Goal: Task Accomplishment & Management: Use online tool/utility

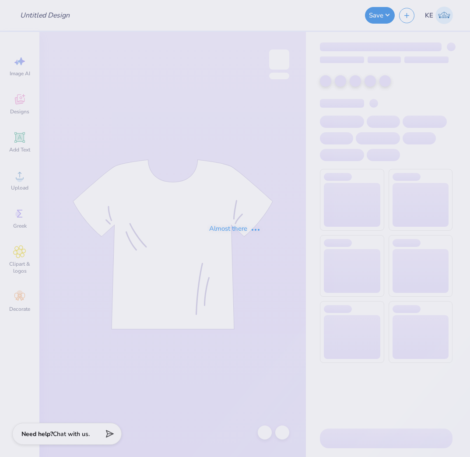
type input "UD [MEDICAL_DATA] x DELTS Deltas Run on Dunkin Shirts 2025"
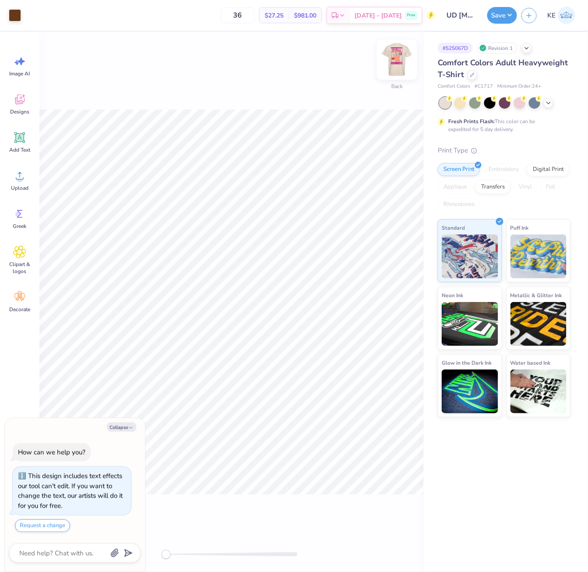
click at [397, 64] on img at bounding box center [396, 59] width 35 height 35
drag, startPoint x: 119, startPoint y: 108, endPoint x: 110, endPoint y: 105, distance: 9.3
click at [110, 105] on div "Front" at bounding box center [231, 302] width 384 height 540
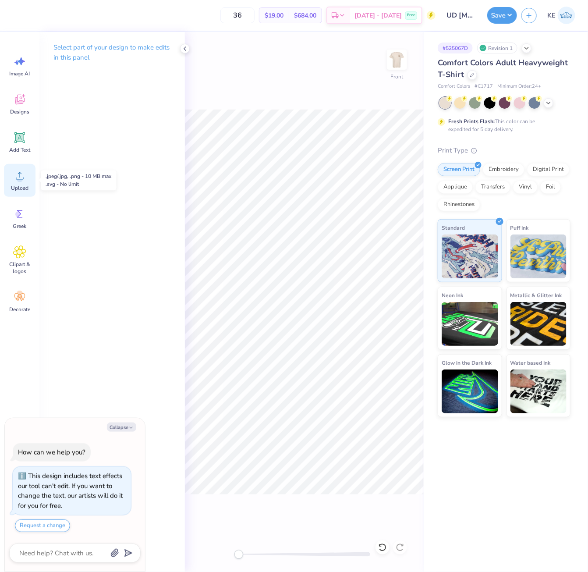
click at [21, 182] on circle at bounding box center [20, 179] width 6 height 6
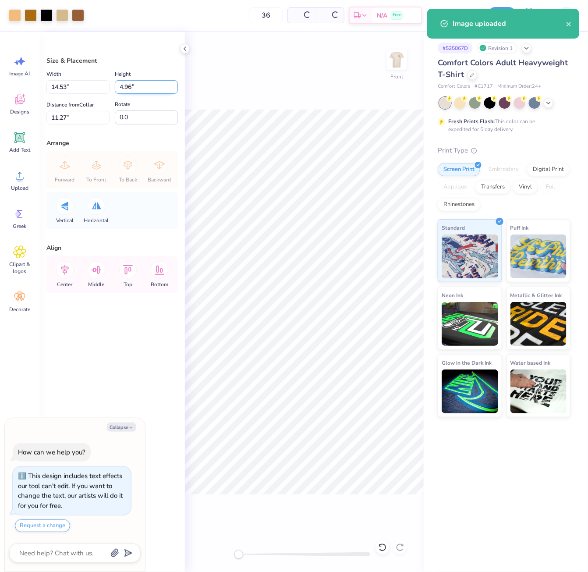
click at [145, 85] on input "4.96" at bounding box center [146, 87] width 63 height 14
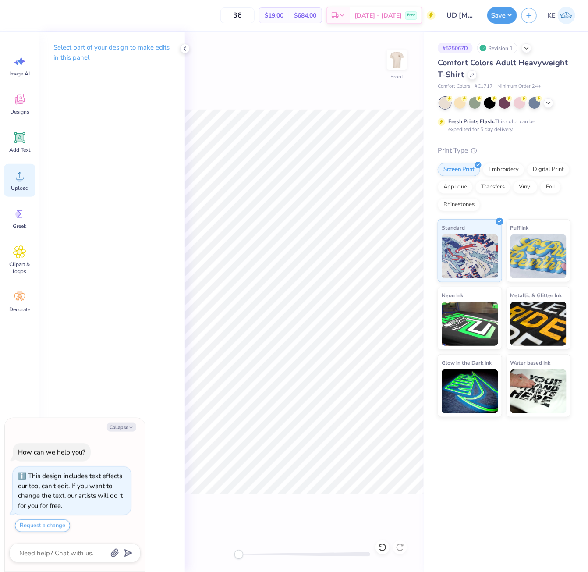
click at [15, 180] on icon at bounding box center [19, 175] width 13 height 13
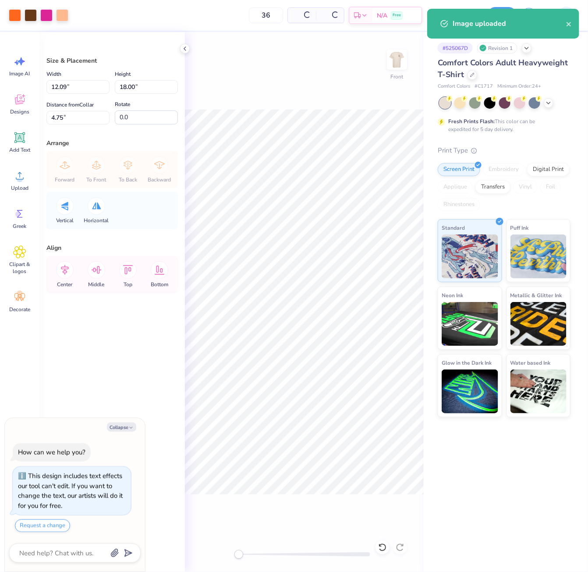
type textarea "x"
click at [142, 83] on input "18.00" at bounding box center [146, 87] width 63 height 14
type input "15"
type textarea "x"
type input "10.07"
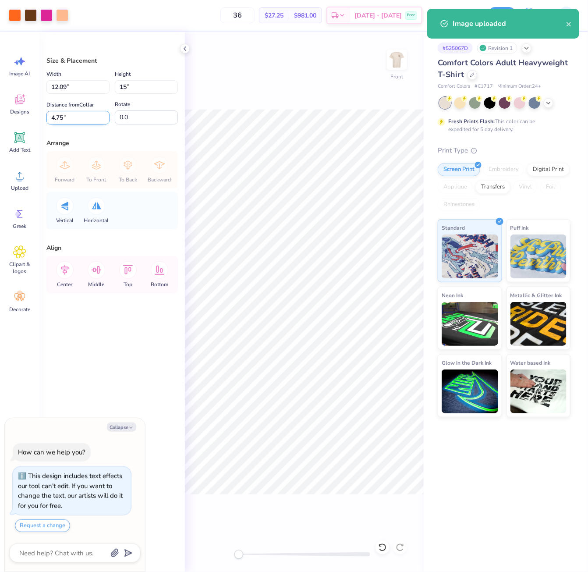
type input "15.00"
type input "6.25"
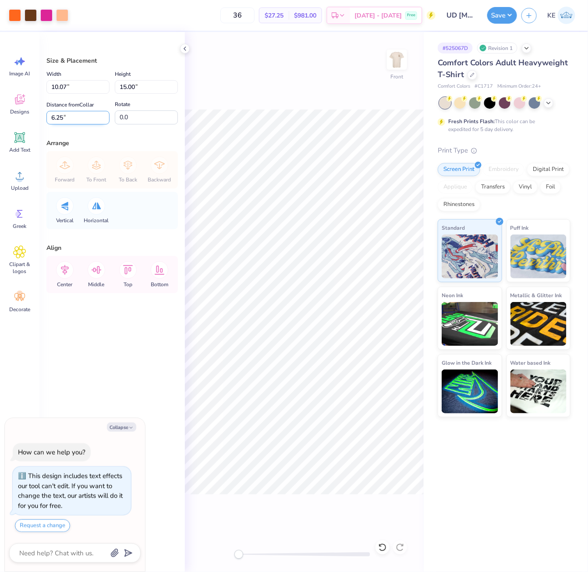
click at [67, 119] on input "6.25" at bounding box center [77, 118] width 63 height 14
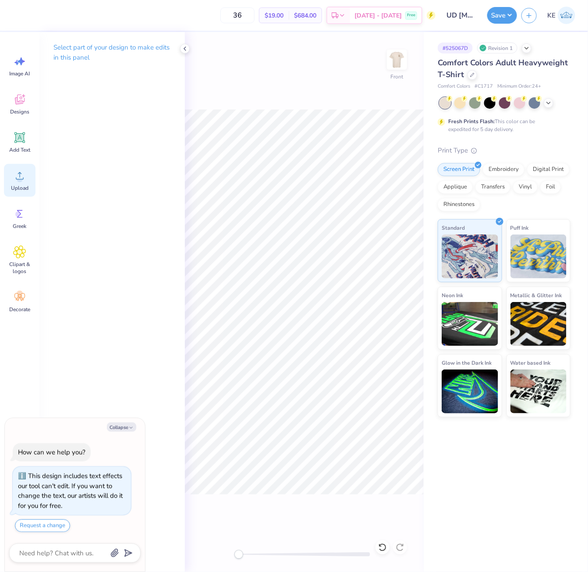
click at [24, 183] on div "Upload" at bounding box center [20, 180] width 32 height 33
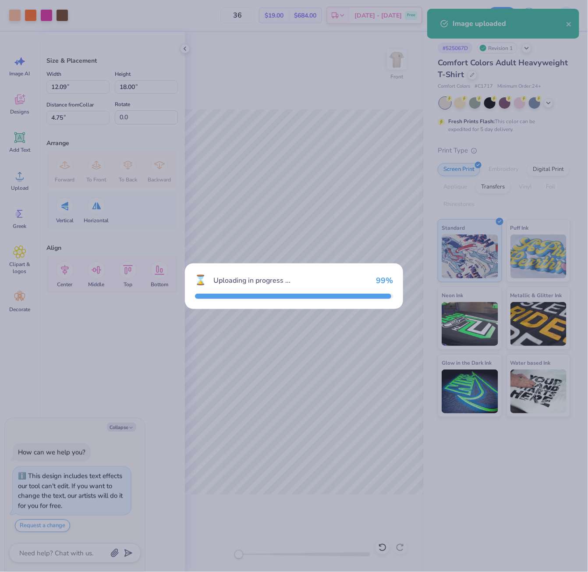
type textarea "x"
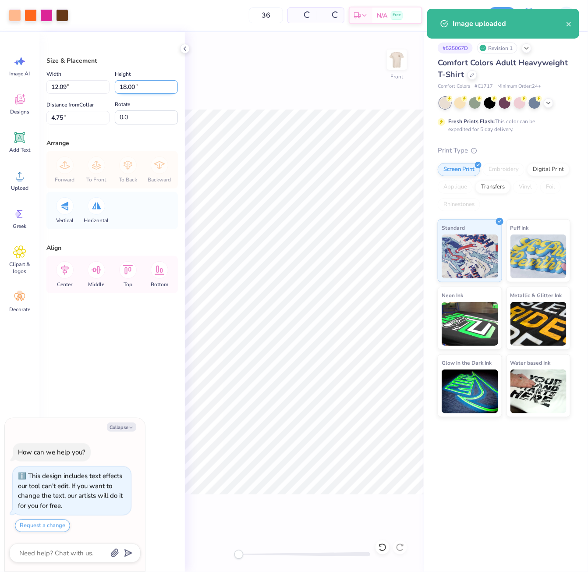
click at [131, 89] on input "18.00" at bounding box center [146, 87] width 63 height 14
type input "15"
click at [74, 119] on input "4.75" at bounding box center [77, 118] width 63 height 14
type textarea "x"
type input "10.07"
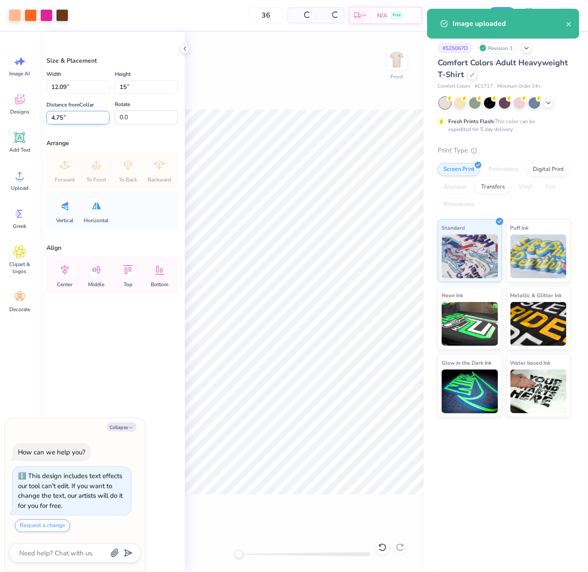
type input "15.00"
type input "6.25"
type textarea "x"
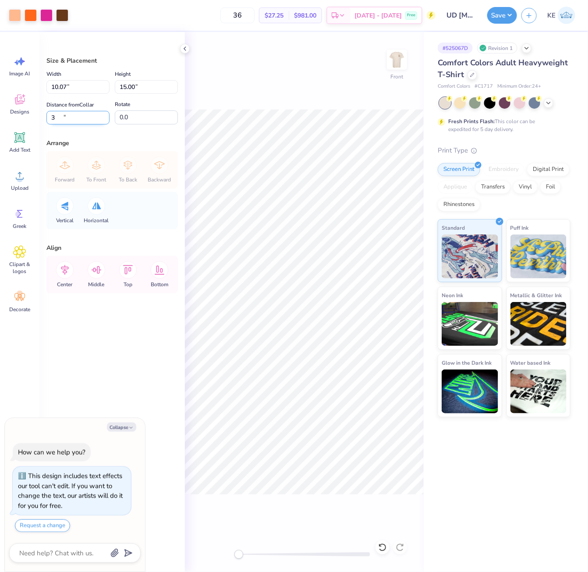
type input "3"
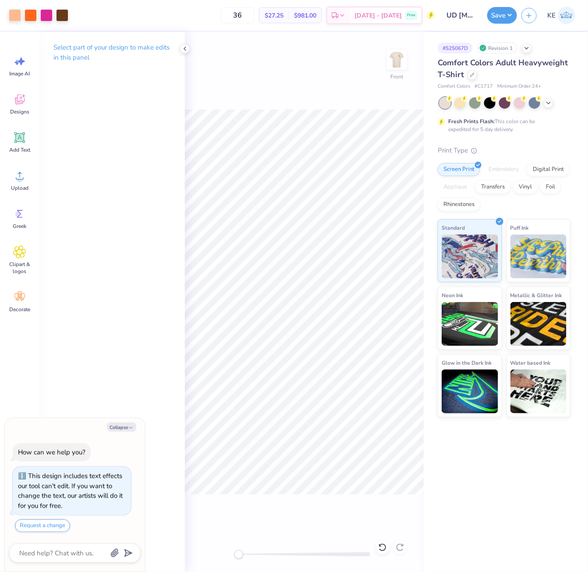
click at [395, 97] on div "Front" at bounding box center [304, 302] width 239 height 540
click at [398, 94] on div "Front" at bounding box center [304, 302] width 239 height 540
drag, startPoint x: 9, startPoint y: 198, endPoint x: 13, endPoint y: 194, distance: 5.3
click at [10, 198] on div "Image AI Designs Add Text Upload Greek Clipart & logos Decorate" at bounding box center [20, 184] width 32 height 269
click at [16, 185] on span "Upload" at bounding box center [20, 187] width 18 height 7
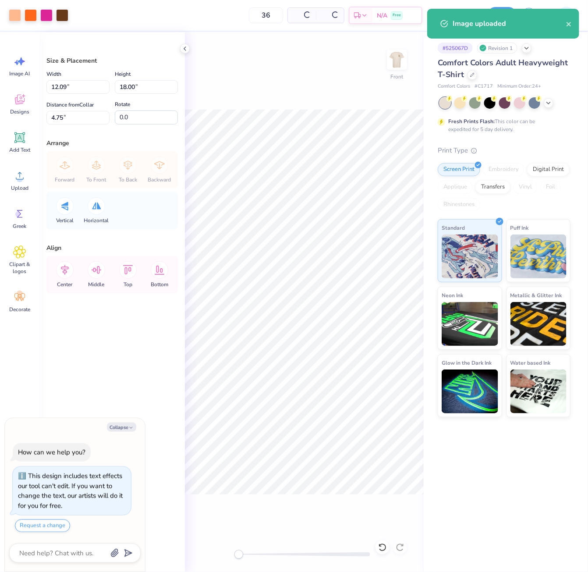
type textarea "x"
click at [134, 85] on input "18.00" at bounding box center [146, 87] width 63 height 14
type input "15"
click at [66, 117] on input "4.75" at bounding box center [77, 118] width 63 height 14
type textarea "x"
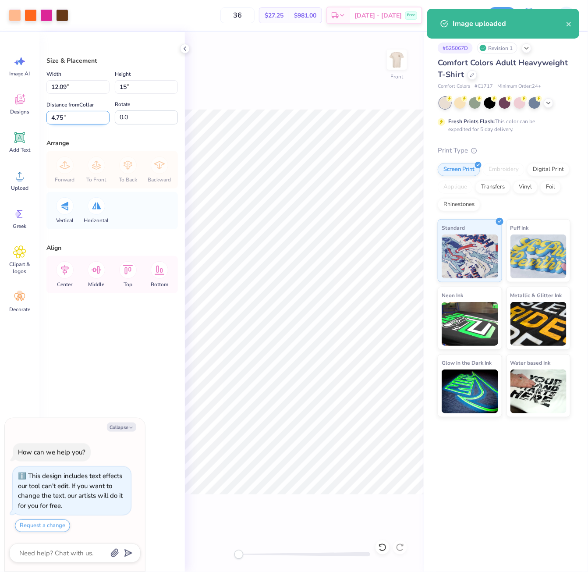
type input "10.07"
type input "15.00"
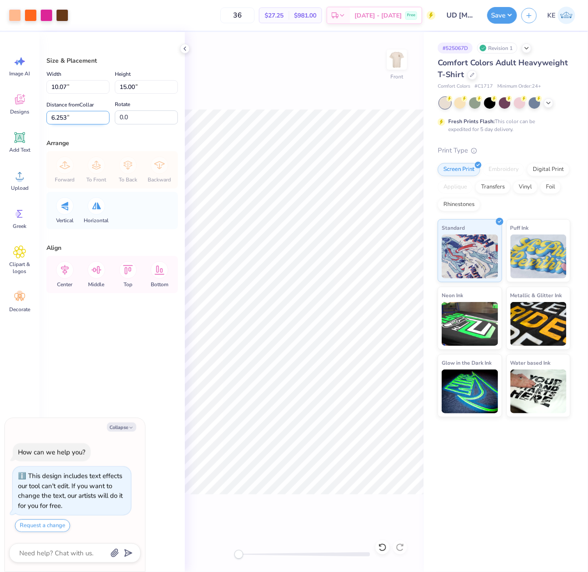
click at [66, 117] on input "6.253" at bounding box center [77, 118] width 63 height 14
type input "3"
click at [288, 104] on div "Front" at bounding box center [304, 302] width 239 height 540
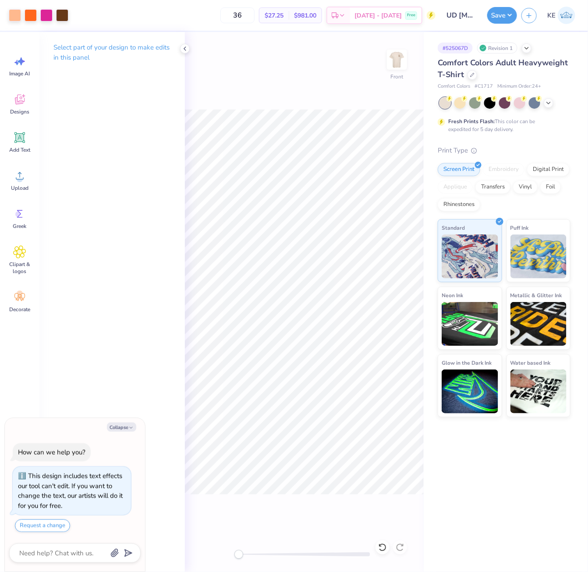
click at [361, 370] on div "Front" at bounding box center [304, 302] width 239 height 540
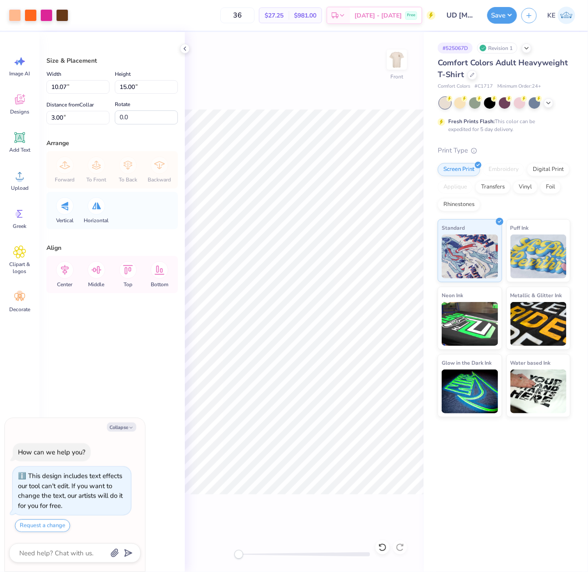
click at [470, 23] on div "Save" at bounding box center [502, 15] width 30 height 17
click at [470, 10] on button "Save" at bounding box center [502, 14] width 30 height 17
type textarea "x"
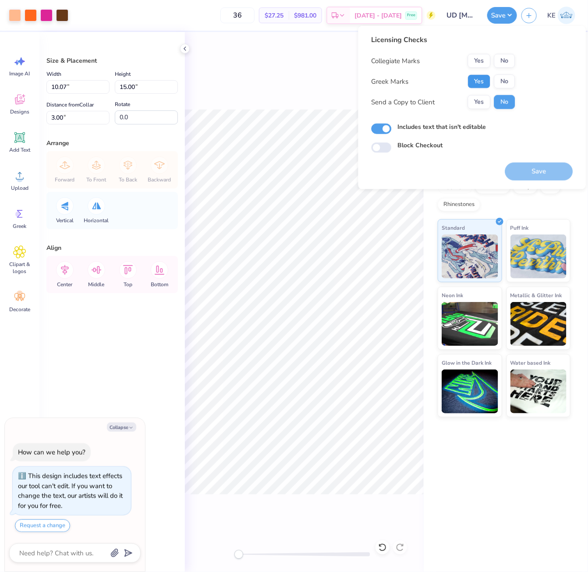
drag, startPoint x: 485, startPoint y: 88, endPoint x: 508, endPoint y: 69, distance: 29.9
click at [470, 88] on button "Yes" at bounding box center [479, 81] width 23 height 14
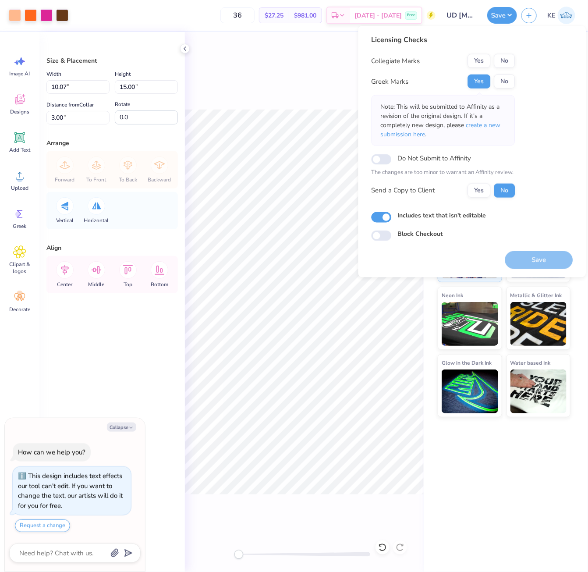
click at [470, 69] on div "Collegiate Marks Yes No Greek Marks Yes No Note: This will be submitted to Affi…" at bounding box center [443, 126] width 144 height 144
click at [470, 66] on button "No" at bounding box center [504, 61] width 21 height 14
click at [470, 258] on button "Save" at bounding box center [539, 260] width 68 height 18
type textarea "x"
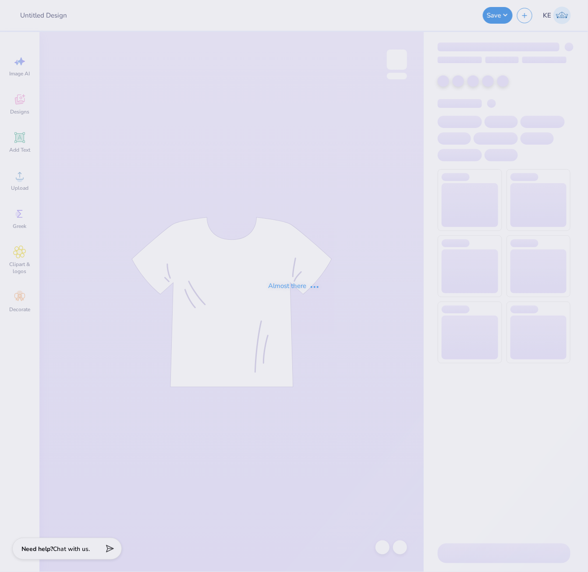
type input "Carlin Conway : Carlin Conway"
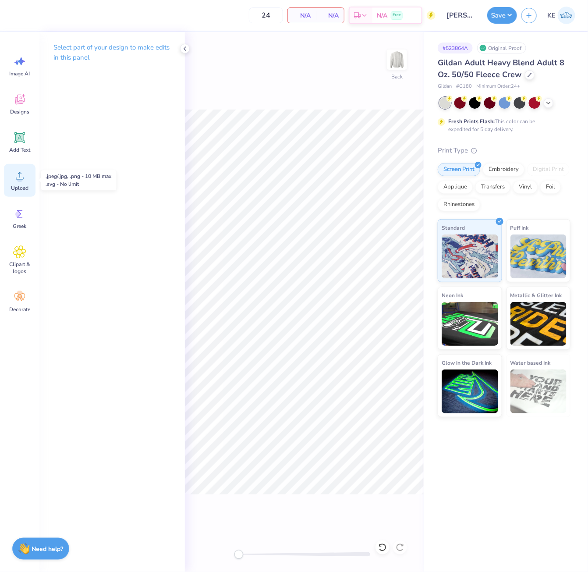
click at [17, 182] on div "Upload" at bounding box center [20, 180] width 32 height 33
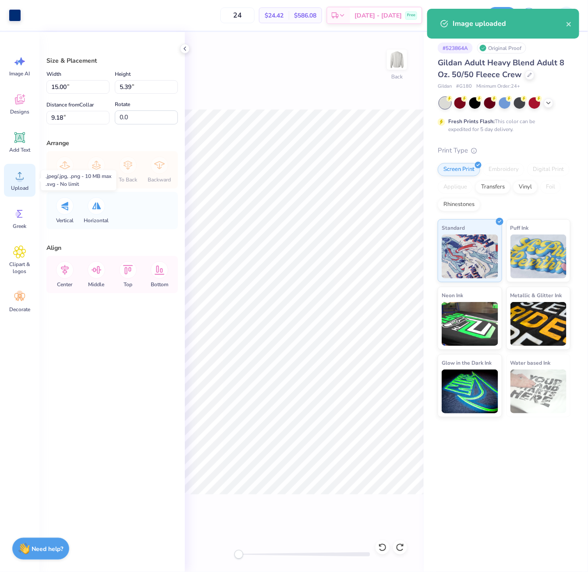
click at [9, 182] on div "Upload" at bounding box center [20, 180] width 32 height 33
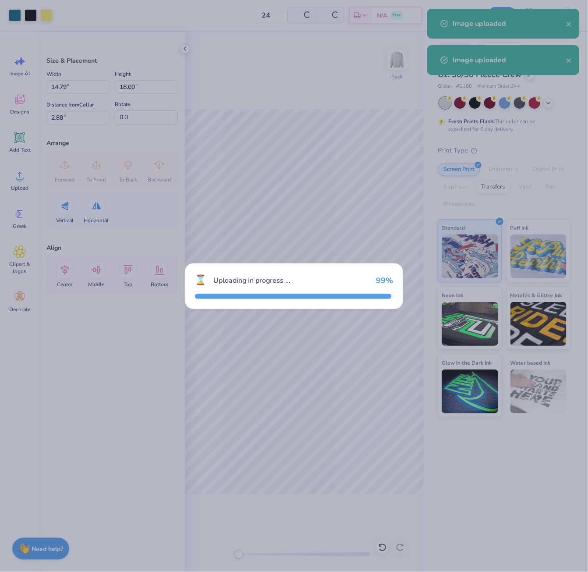
type input "14.79"
type input "18.00"
type input "2.88"
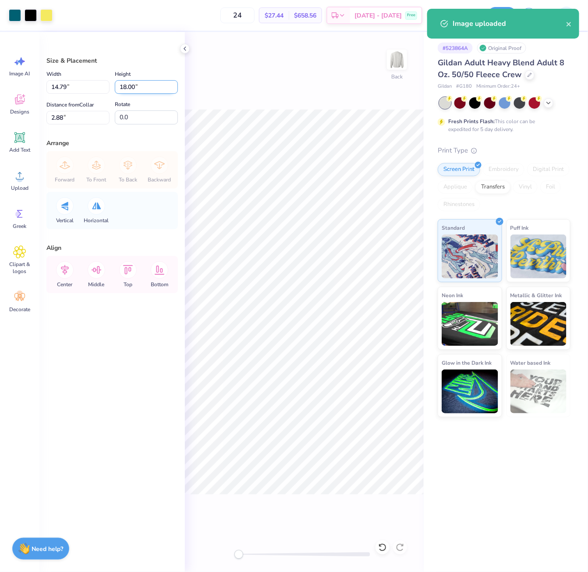
click at [136, 90] on input "18.00" at bounding box center [146, 87] width 63 height 14
type input "15"
click at [70, 121] on input "2.88" at bounding box center [77, 118] width 63 height 14
type input "12.33"
type input "15.00"
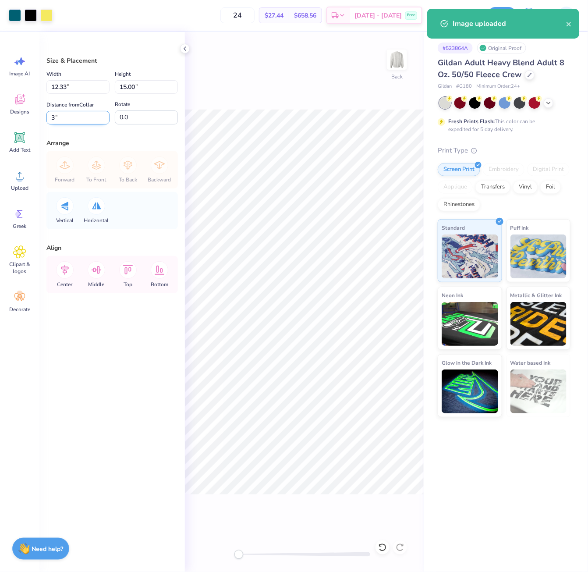
type input "3"
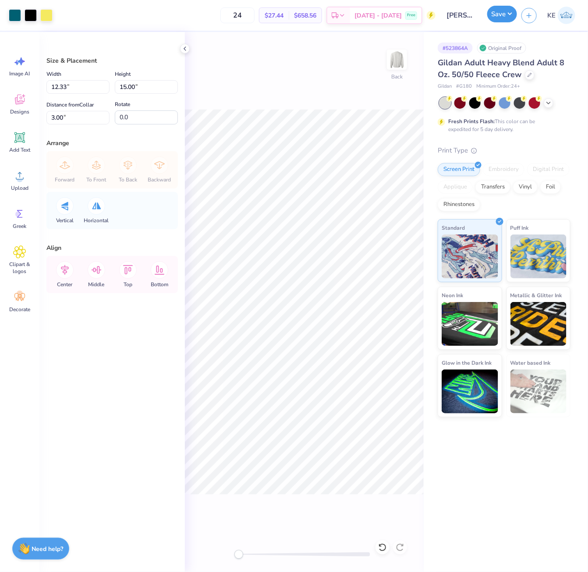
click at [502, 11] on button "Save" at bounding box center [502, 14] width 30 height 17
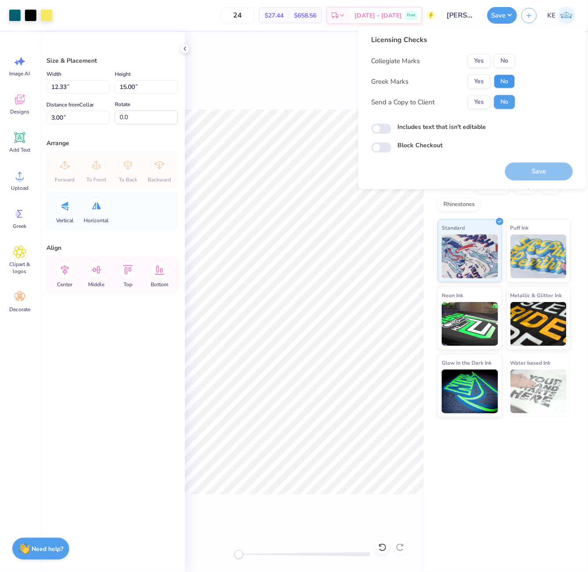
click at [513, 77] on button "No" at bounding box center [504, 81] width 21 height 14
click at [505, 61] on button "No" at bounding box center [504, 61] width 21 height 14
click at [537, 166] on button "Save" at bounding box center [539, 172] width 68 height 18
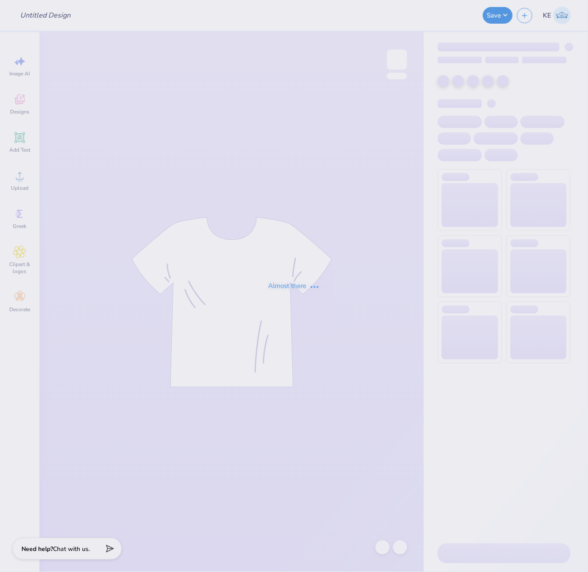
type input "BYX tx ou art team"
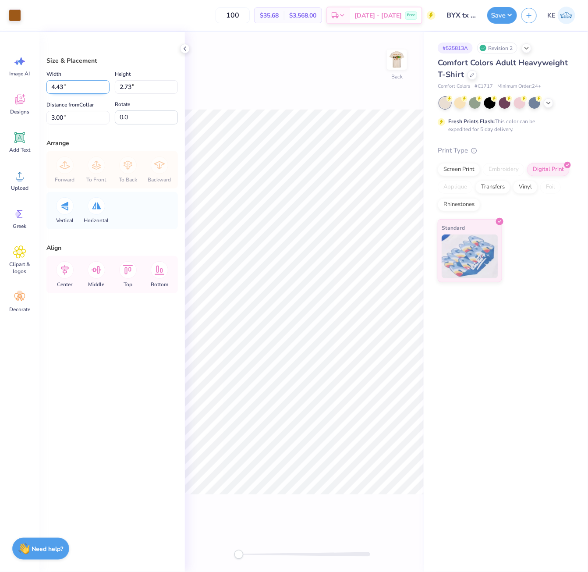
click at [71, 89] on input "4.43" at bounding box center [77, 87] width 63 height 14
type input "3.50"
type input "2.16"
click at [61, 116] on input "3.28" at bounding box center [77, 118] width 63 height 14
type input "3"
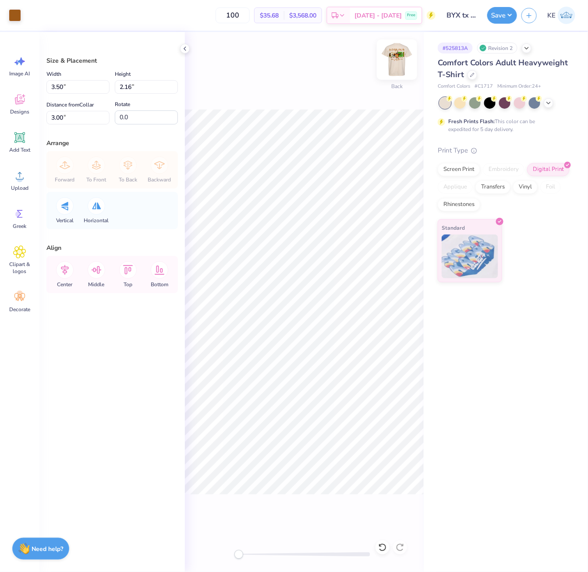
click at [391, 67] on img at bounding box center [396, 59] width 35 height 35
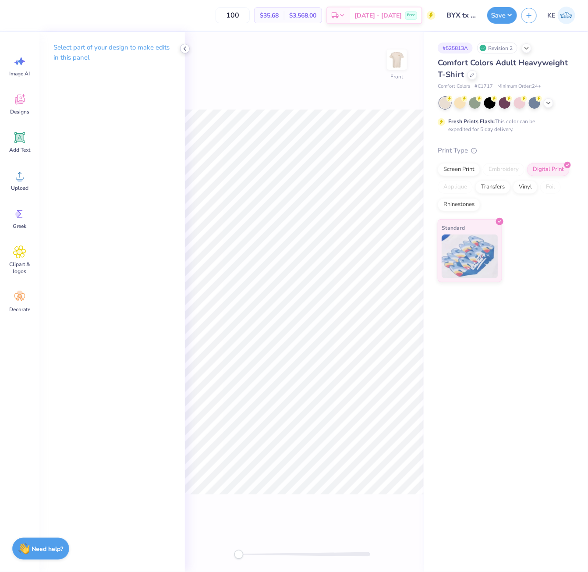
click at [184, 46] on icon at bounding box center [184, 48] width 7 height 7
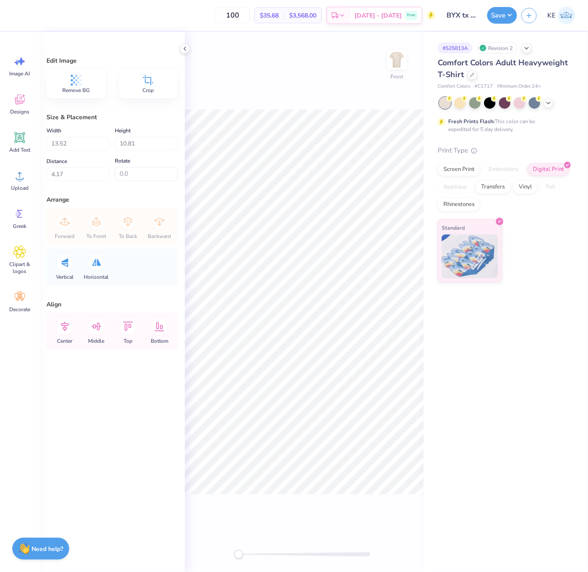
click at [501, 474] on div "# 525813A Revision 2 Comfort Colors Adult Heavyweight T-Shirt Comfort Colors # …" at bounding box center [506, 302] width 164 height 540
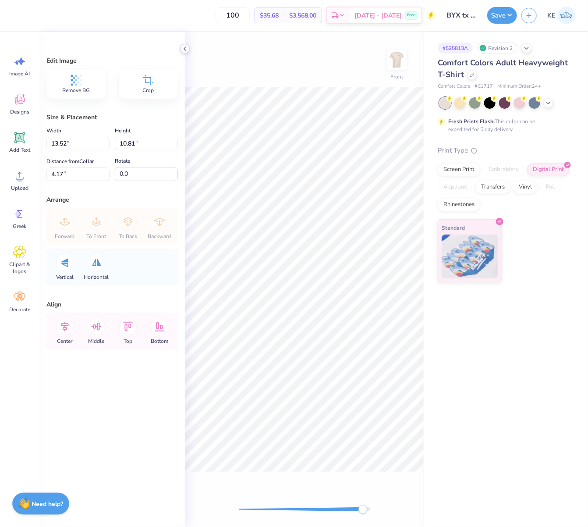
click at [181, 45] on icon at bounding box center [184, 48] width 7 height 7
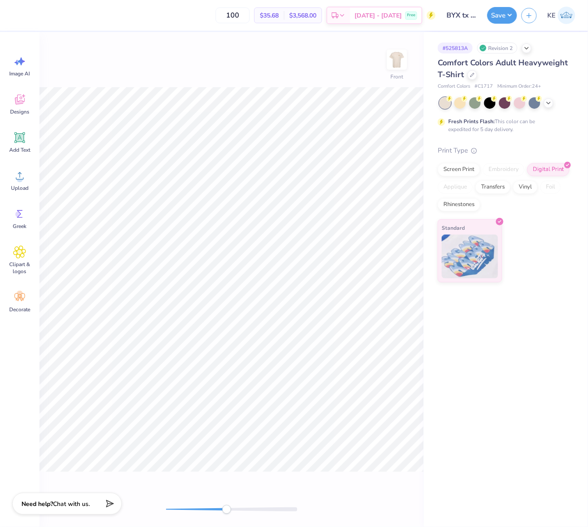
drag, startPoint x: 287, startPoint y: 511, endPoint x: 226, endPoint y: 509, distance: 60.9
click at [226, 509] on div "Accessibility label" at bounding box center [226, 509] width 9 height 9
click at [499, 331] on div "100 $35.68 Per Item $3,568.00 Total Est. Delivery Oct 10 - 13 Free Design Title…" at bounding box center [294, 263] width 588 height 527
click at [0, 312] on html "100 $35.68 Per Item $3,568.00 Total Est. Delivery Oct 10 - 13 Free Design Title…" at bounding box center [294, 263] width 588 height 527
click at [501, 321] on div "100 $35.68 Per Item $3,568.00 Total Est. Delivery Oct 10 - 13 Free Design Title…" at bounding box center [294, 263] width 588 height 527
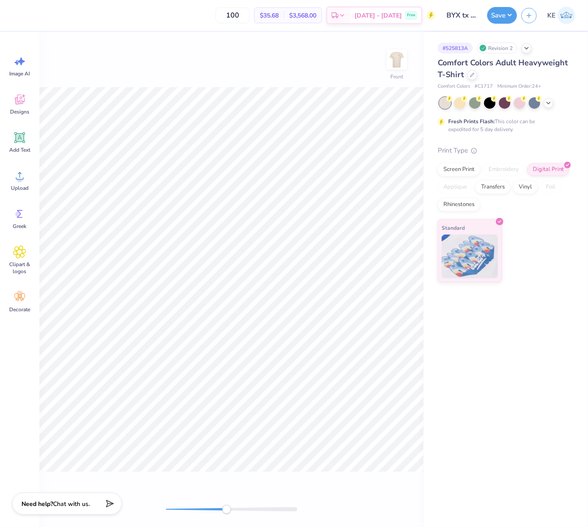
click at [0, 320] on html "100 $35.68 Per Item $3,568.00 Total Est. Delivery Oct 10 - 13 Free Design Title…" at bounding box center [294, 263] width 588 height 527
click at [36, 327] on div "100 $35.68 Per Item $3,568.00 Total Est. Delivery Oct 10 - 13 Free Design Title…" at bounding box center [294, 263] width 588 height 527
click at [504, 369] on div "# 525813A Revision 2 Comfort Colors Adult Heavyweight T-Shirt Comfort Colors # …" at bounding box center [506, 279] width 164 height 495
click at [552, 353] on div "# 525813A Revision 2 Comfort Colors Adult Heavyweight T-Shirt Comfort Colors # …" at bounding box center [506, 279] width 164 height 495
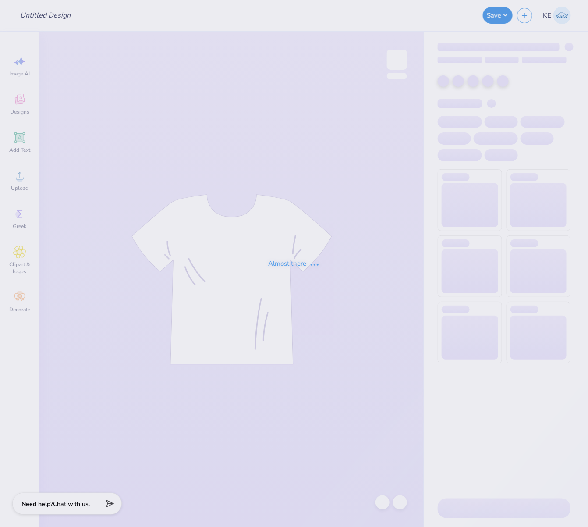
type input "BYX tx ou art team"
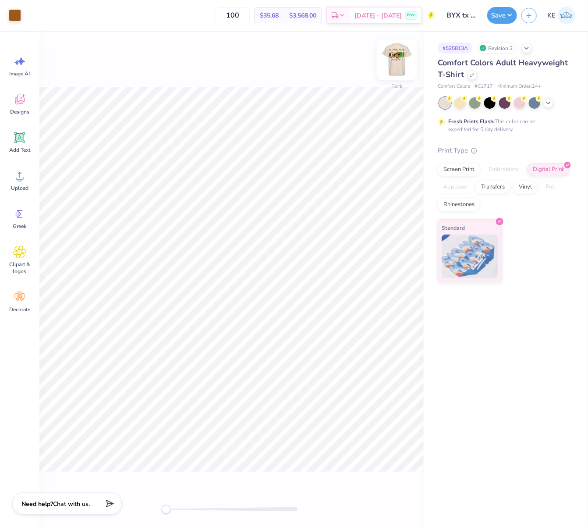
click at [406, 60] on div "Back" at bounding box center [231, 279] width 384 height 495
click at [401, 59] on img at bounding box center [396, 59] width 35 height 35
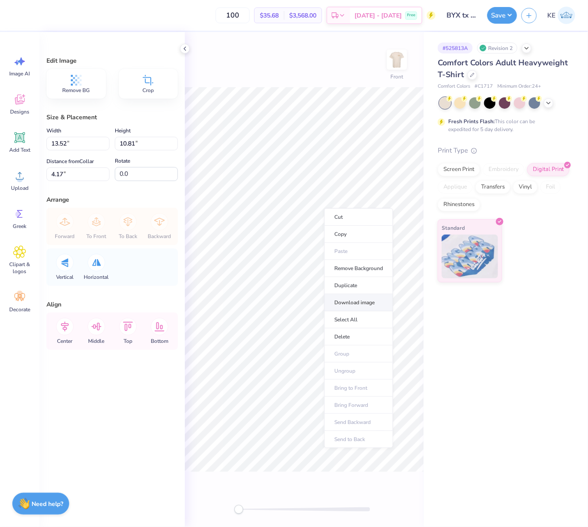
click at [366, 298] on li "Download image" at bounding box center [358, 302] width 69 height 17
click at [103, 406] on div "Edit Image Remove BG Crop Size & Placement Width 13.52 13.52 " Height 10.81 10.…" at bounding box center [111, 279] width 145 height 495
click at [10, 182] on div "Upload" at bounding box center [20, 180] width 32 height 33
click at [10, 178] on div "Upload" at bounding box center [20, 180] width 32 height 33
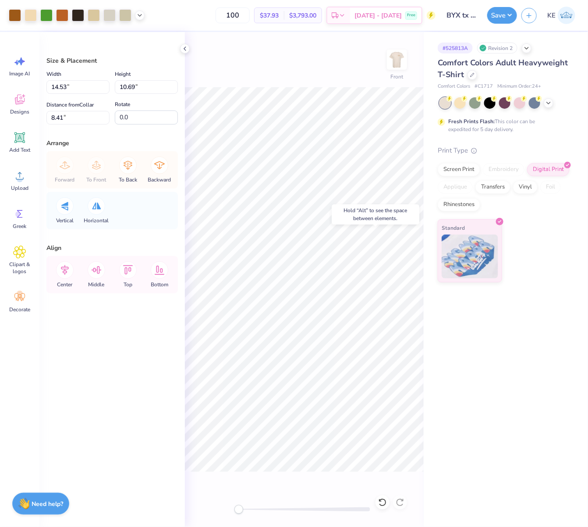
click at [482, 390] on div "# 525813A Revision 2 Comfort Colors Adult Heavyweight T-Shirt Comfort Colors # …" at bounding box center [506, 279] width 164 height 495
drag, startPoint x: 378, startPoint y: 477, endPoint x: 362, endPoint y: 472, distance: 15.9
click at [377, 477] on div "Front" at bounding box center [304, 279] width 239 height 495
click at [139, 10] on div at bounding box center [140, 15] width 10 height 10
click at [139, 11] on icon at bounding box center [139, 14] width 7 height 7
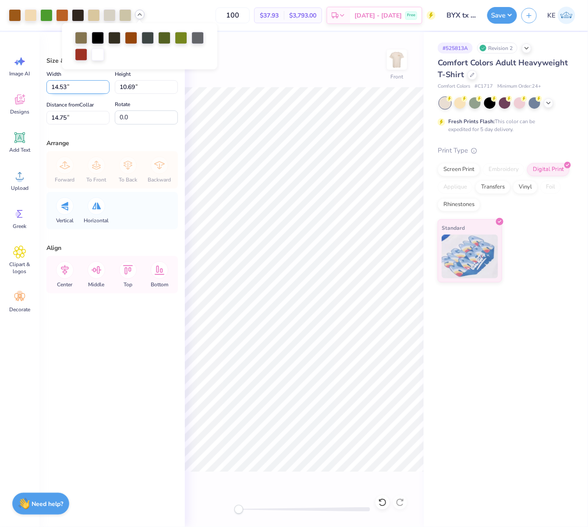
click at [79, 86] on input "14.53" at bounding box center [77, 87] width 63 height 14
click at [74, 88] on input "14.53" at bounding box center [77, 87] width 63 height 14
type input "13.50"
type input "9.93"
type input "3"
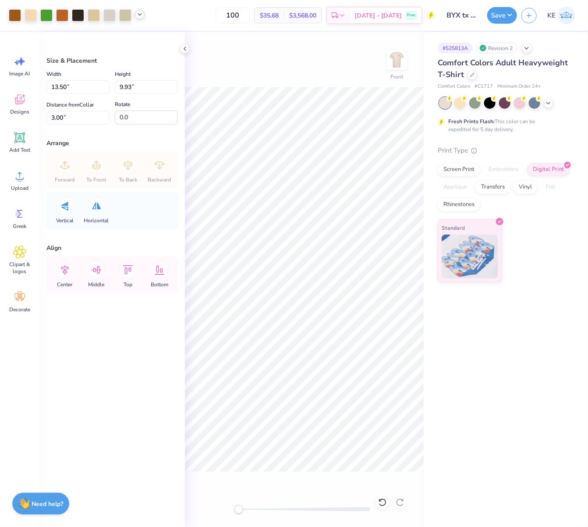
click at [296, 73] on div "Front" at bounding box center [304, 279] width 239 height 495
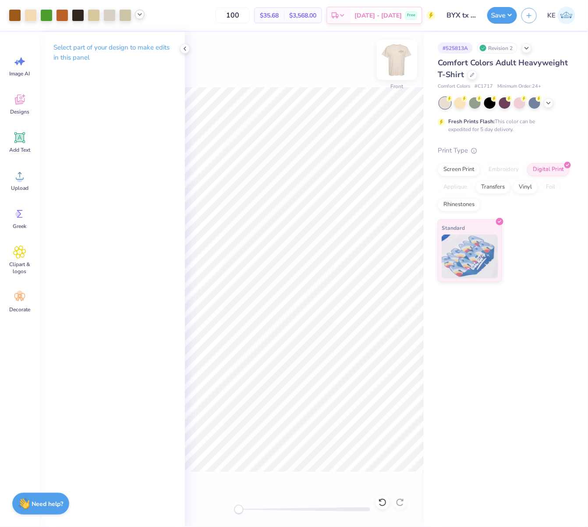
click at [393, 54] on img at bounding box center [396, 59] width 35 height 35
click at [25, 184] on span "Upload" at bounding box center [20, 187] width 18 height 7
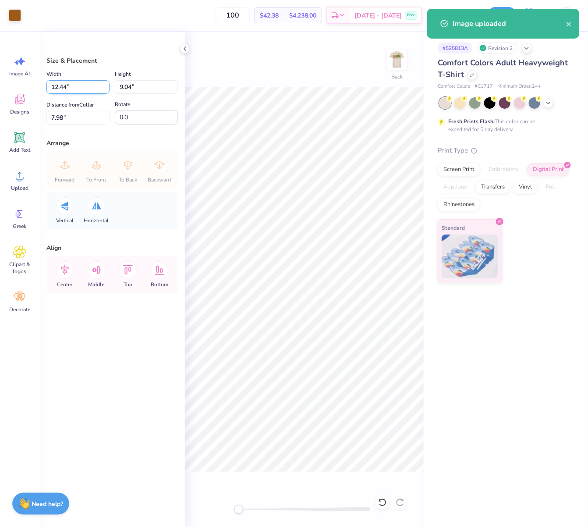
click at [88, 85] on input "12.44" at bounding box center [77, 87] width 63 height 14
type input "14.23"
type input "10.35"
type input "7.33"
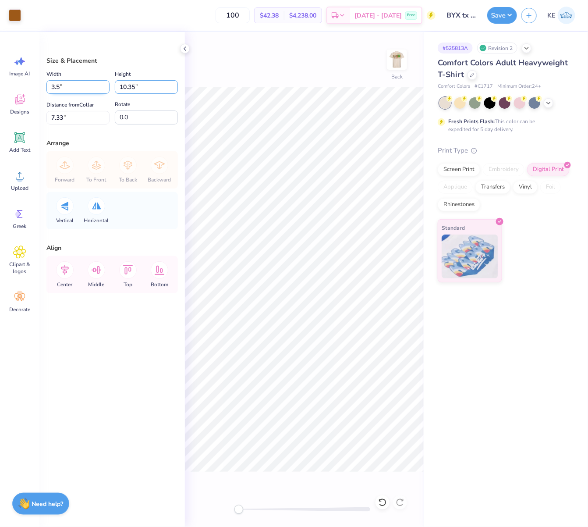
type input "3.50"
type input "2.54"
type input "3"
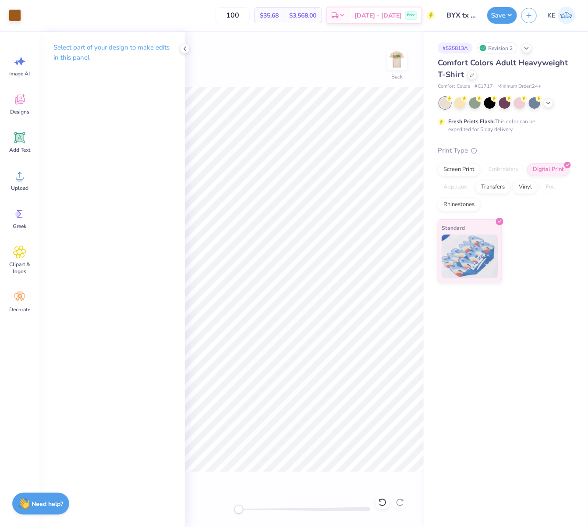
click at [446, 110] on div "Art colors 100 $35.68 Per Item $3,568.00 Total Est. Delivery Oct 10 - 13 Free D…" at bounding box center [294, 263] width 588 height 527
click at [425, 132] on div "Art colors 100 $35.68 Per Item $3,568.00 Total Est. Delivery Oct 10 - 13 Free D…" at bounding box center [294, 263] width 588 height 527
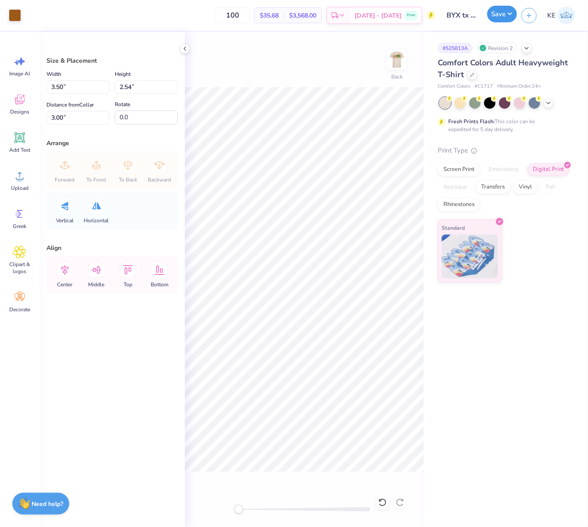
click at [504, 16] on button "Save" at bounding box center [502, 14] width 30 height 17
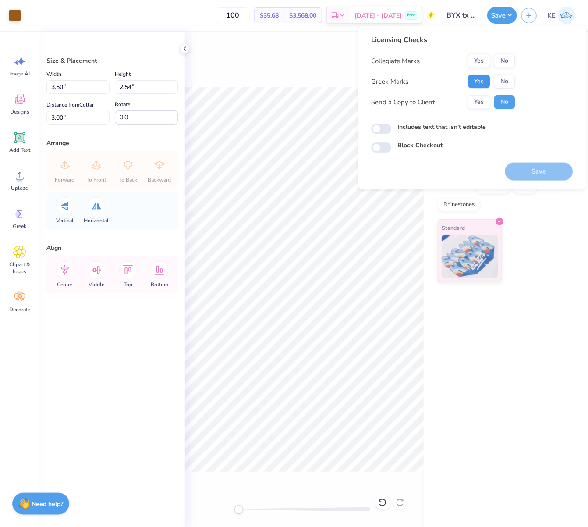
click at [480, 76] on button "Yes" at bounding box center [479, 81] width 23 height 14
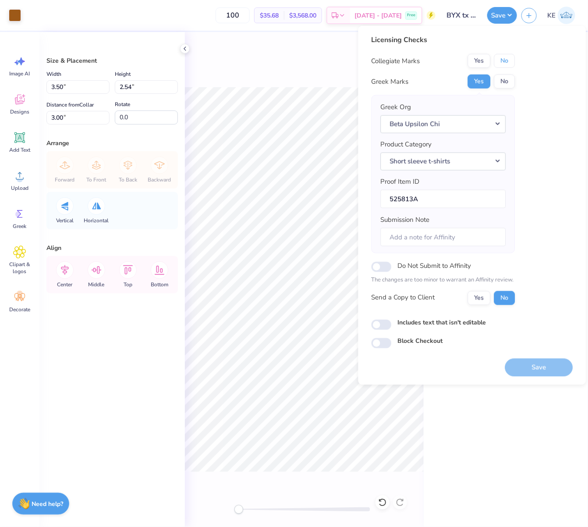
drag, startPoint x: 502, startPoint y: 64, endPoint x: 513, endPoint y: 113, distance: 50.7
click at [502, 64] on button "No" at bounding box center [504, 61] width 21 height 14
click at [559, 369] on button "Save" at bounding box center [539, 367] width 68 height 18
click at [507, 16] on button "Save" at bounding box center [502, 14] width 30 height 17
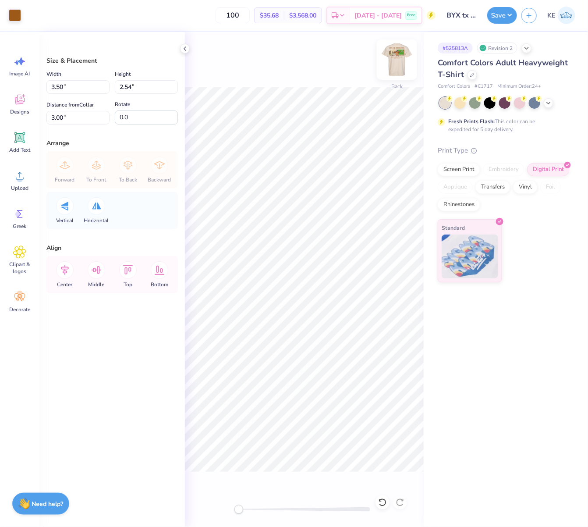
click at [402, 71] on img at bounding box center [396, 59] width 35 height 35
click at [485, 354] on div "# 525813A Revision 2 Comfort Colors Adult Heavyweight T-Shirt Comfort Colors # …" at bounding box center [506, 279] width 164 height 495
click at [513, 14] on button "Save" at bounding box center [502, 14] width 30 height 17
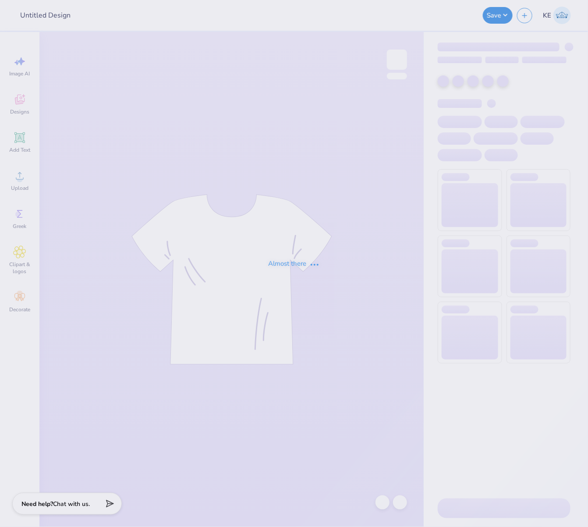
type input "sigma kappa memories matter"
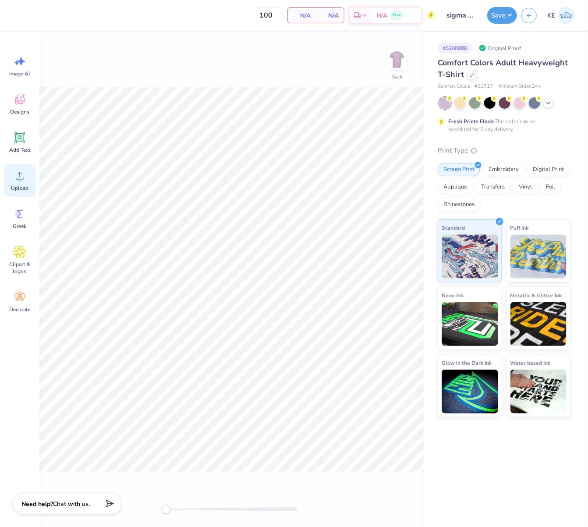
click at [20, 178] on circle at bounding box center [20, 179] width 6 height 6
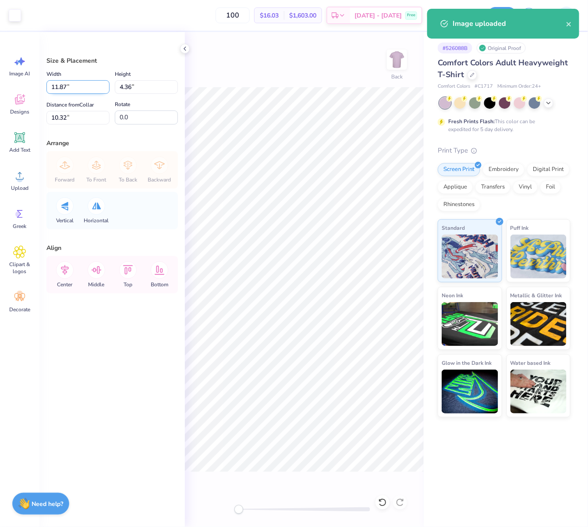
click at [73, 86] on input "11.87" at bounding box center [77, 87] width 63 height 14
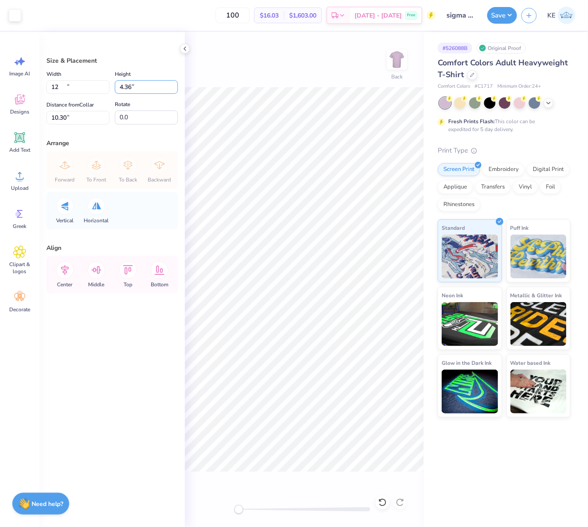
type input "12.00"
type input "4.41"
drag, startPoint x: 71, startPoint y: 110, endPoint x: 68, endPoint y: 117, distance: 7.9
click at [68, 117] on input "10.30" at bounding box center [77, 118] width 63 height 14
type input "3"
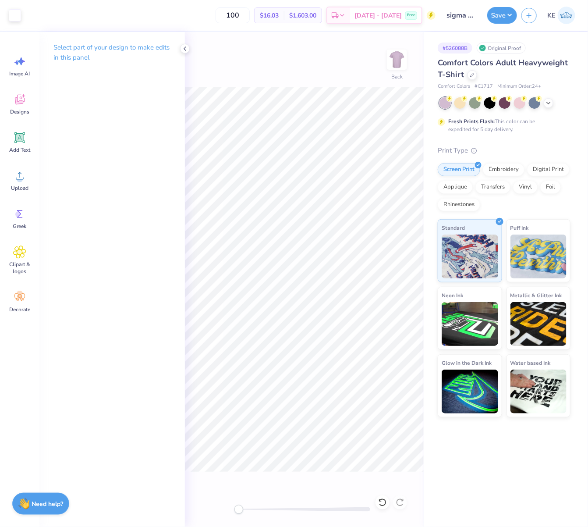
click at [426, 100] on div "Art colors 100 $16.03 Per Item $1,603.00 Total Est. Delivery [DATE] - [DATE] Fr…" at bounding box center [294, 263] width 588 height 527
click at [187, 51] on icon at bounding box center [184, 48] width 7 height 7
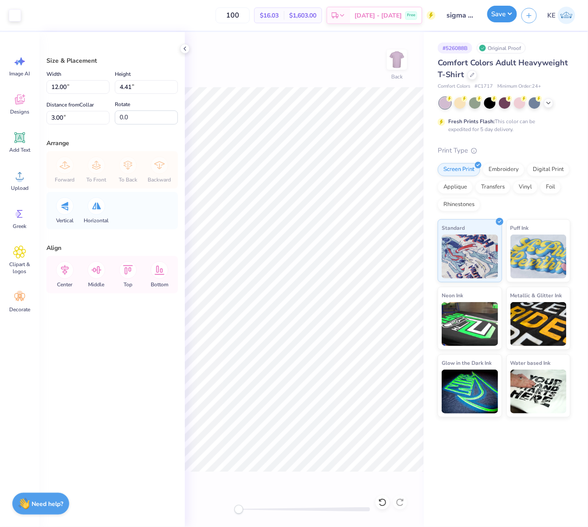
click at [493, 20] on button "Save" at bounding box center [502, 14] width 30 height 17
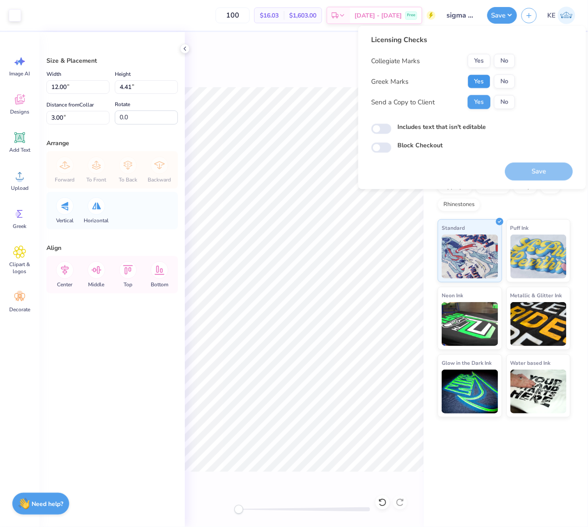
click at [478, 79] on button "Yes" at bounding box center [479, 81] width 23 height 14
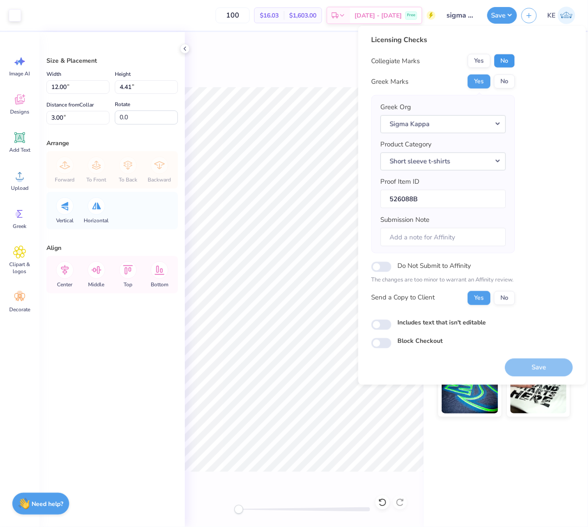
click at [498, 64] on button "No" at bounding box center [504, 61] width 21 height 14
click at [542, 366] on button "Save" at bounding box center [539, 367] width 68 height 18
